Goal: Task Accomplishment & Management: Complete application form

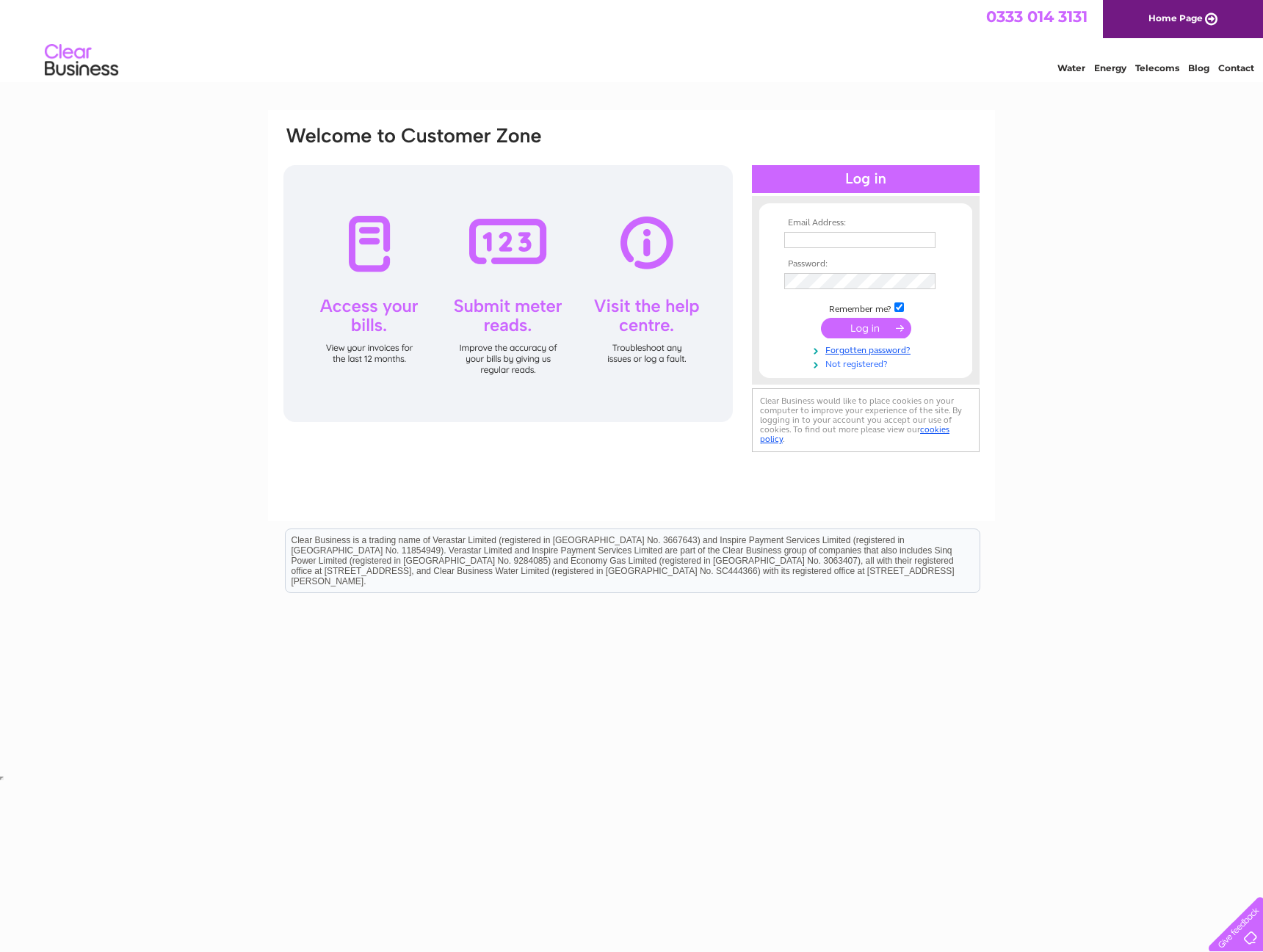
click at [847, 366] on link "Not registered?" at bounding box center [868, 363] width 167 height 14
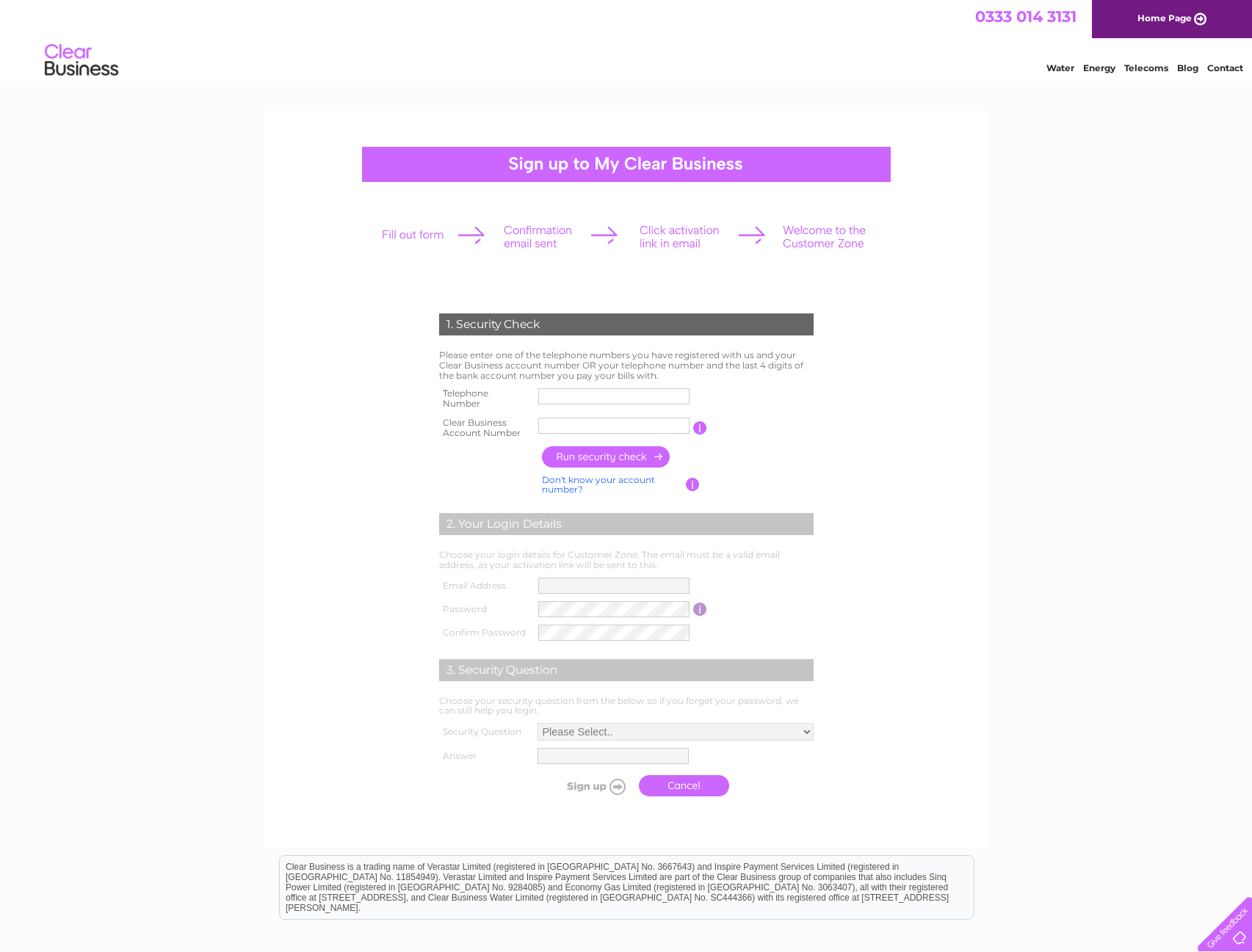
click at [569, 393] on input "text" at bounding box center [614, 397] width 151 height 16
type input "07811199234"
type input "West Side"
drag, startPoint x: 606, startPoint y: 427, endPoint x: 515, endPoint y: 432, distance: 91.1
click at [515, 432] on tr "Clear Business Account Number West Side You will find your account number on th…" at bounding box center [626, 428] width 382 height 30
